Goal: Task Accomplishment & Management: Use online tool/utility

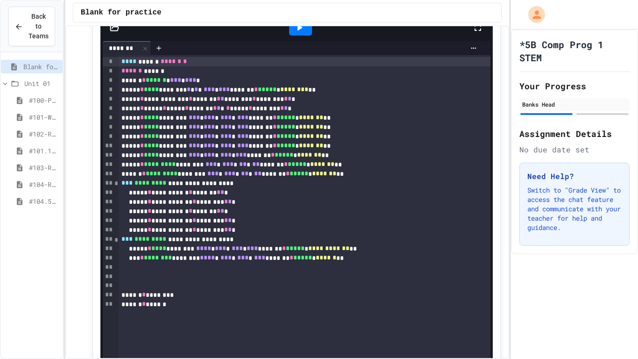
scroll to position [677, 0]
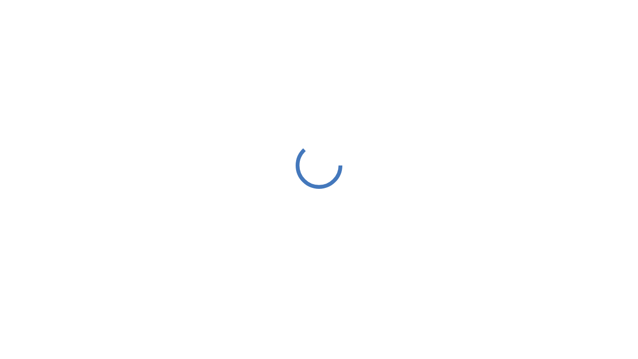
click at [300, 32] on div at bounding box center [319, 165] width 638 height 331
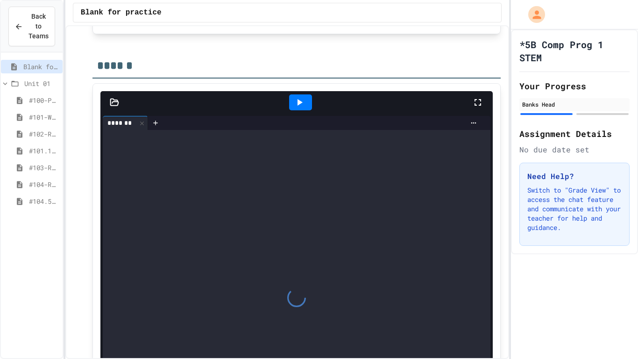
scroll to position [608, 0]
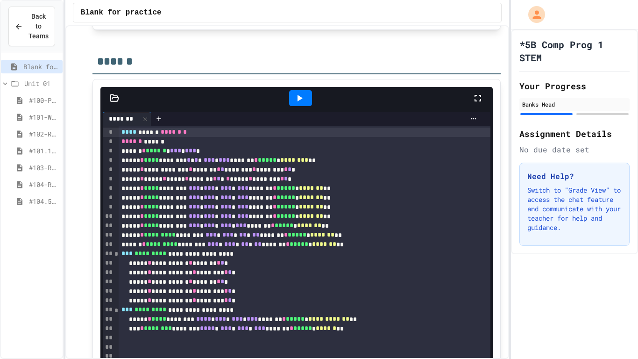
click at [300, 104] on div at bounding box center [300, 98] width 23 height 16
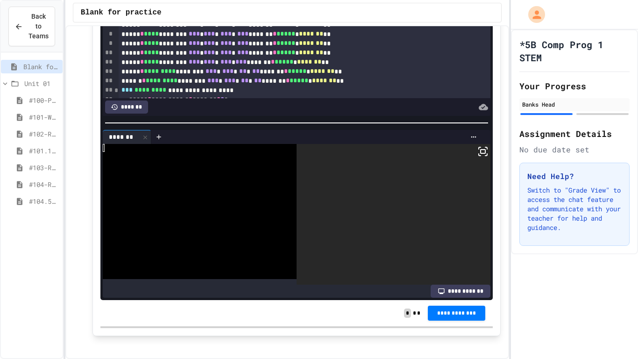
scroll to position [0, 0]
click at [485, 153] on rect at bounding box center [483, 151] width 5 height 4
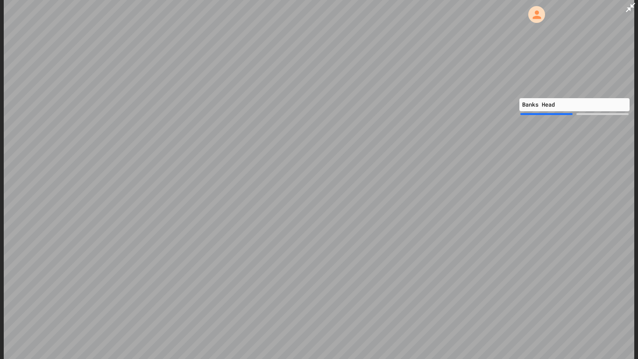
click at [632, 8] on icon at bounding box center [630, 7] width 11 height 11
